Goal: Navigation & Orientation: Find specific page/section

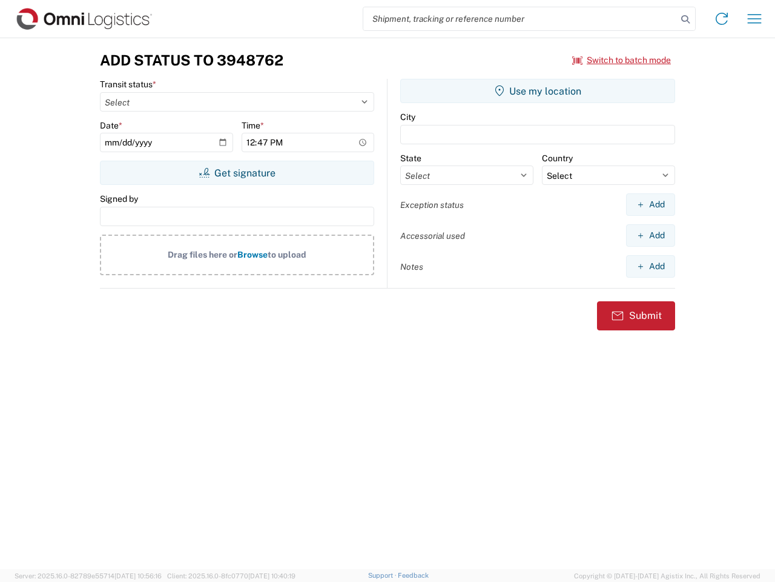
click at [520, 19] on input "search" at bounding box center [520, 18] width 314 height 23
click at [686, 19] on icon at bounding box center [685, 19] width 17 height 17
click at [722, 19] on icon at bounding box center [721, 18] width 19 height 19
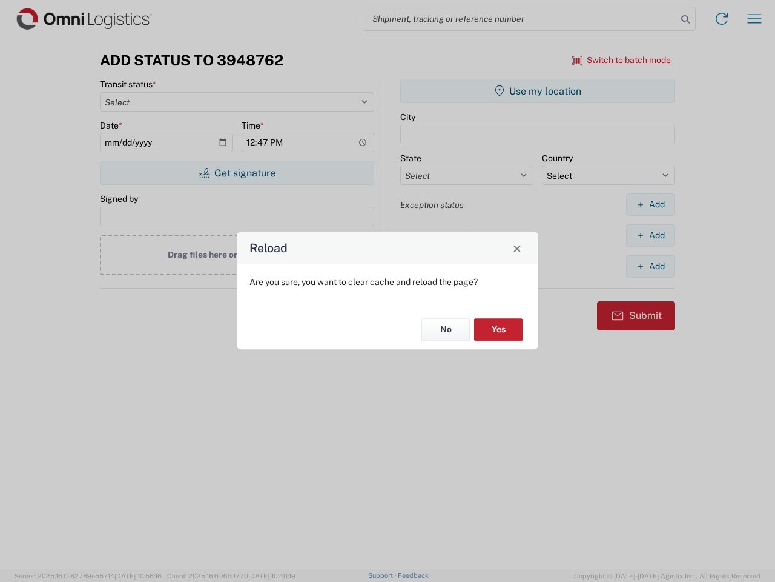
click at [622, 60] on div "Reload Are you sure, you want to clear cache and reload the page? No Yes" at bounding box center [387, 291] width 775 height 582
click at [237, 173] on div "Reload Are you sure, you want to clear cache and reload the page? No Yes" at bounding box center [387, 291] width 775 height 582
click at [538, 91] on div "Reload Are you sure, you want to clear cache and reload the page? No Yes" at bounding box center [387, 291] width 775 height 582
click at [651, 204] on div "Reload Are you sure, you want to clear cache and reload the page? No Yes" at bounding box center [387, 291] width 775 height 582
click at [651, 235] on div "Reload Are you sure, you want to clear cache and reload the page? No Yes" at bounding box center [387, 291] width 775 height 582
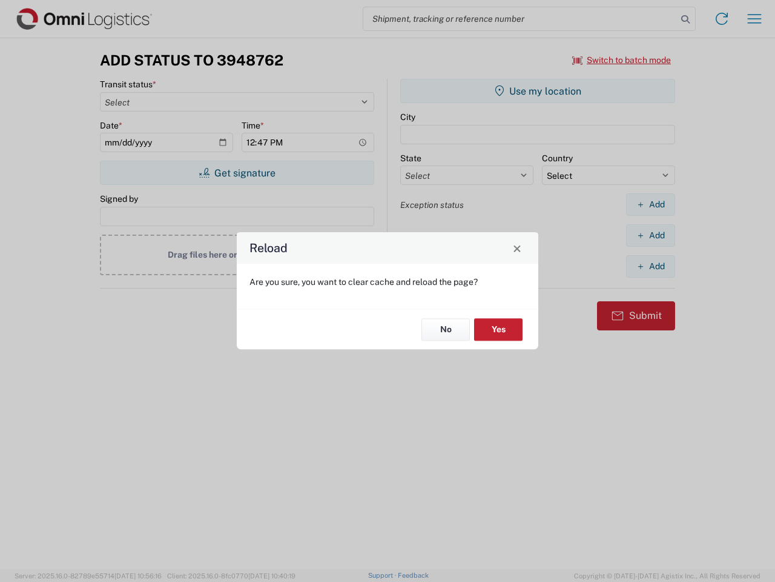
click at [651, 266] on div "Reload Are you sure, you want to clear cache and reload the page? No Yes" at bounding box center [387, 291] width 775 height 582
